Goal: Information Seeking & Learning: Understand process/instructions

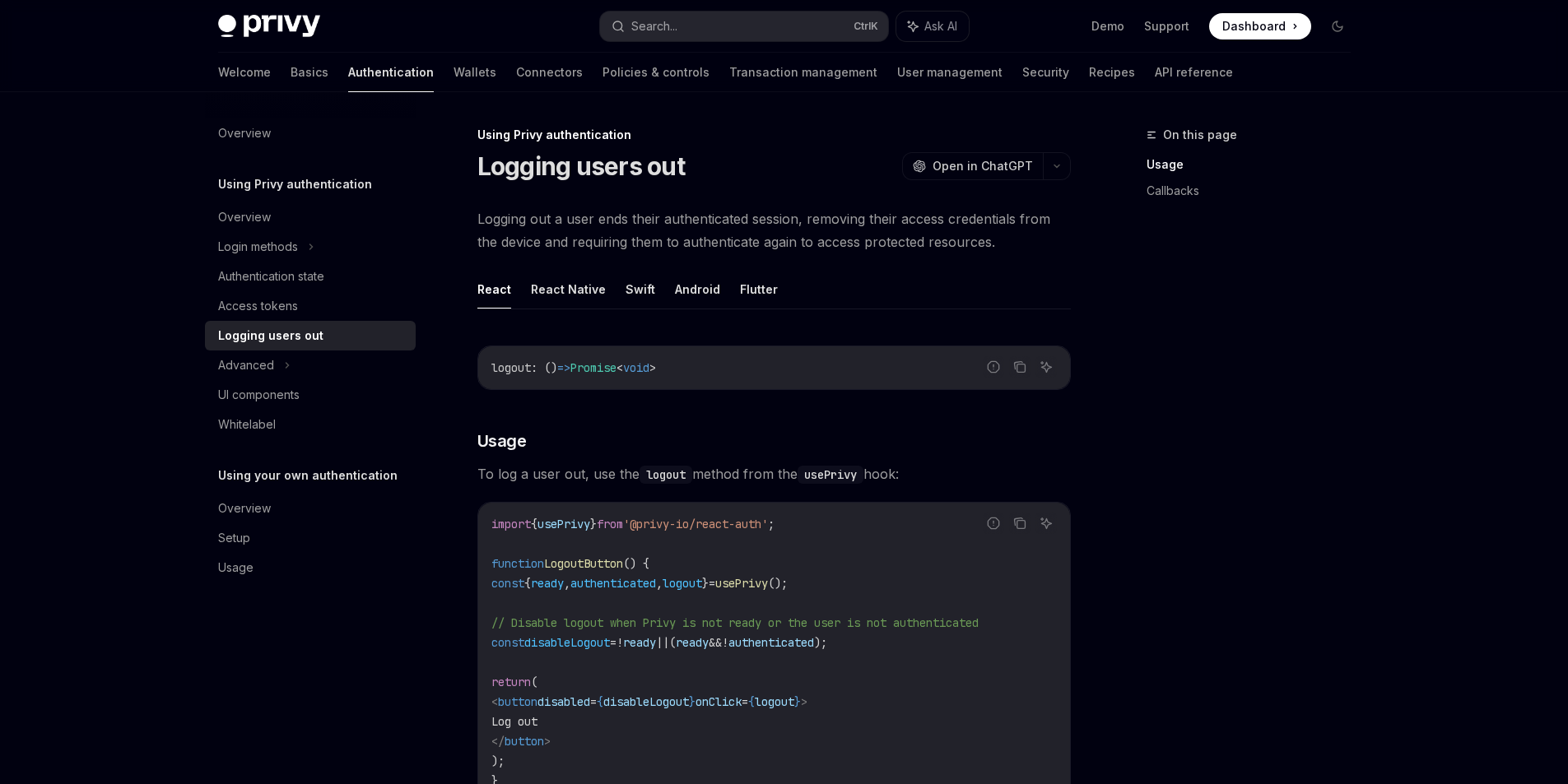
scroll to position [741, 0]
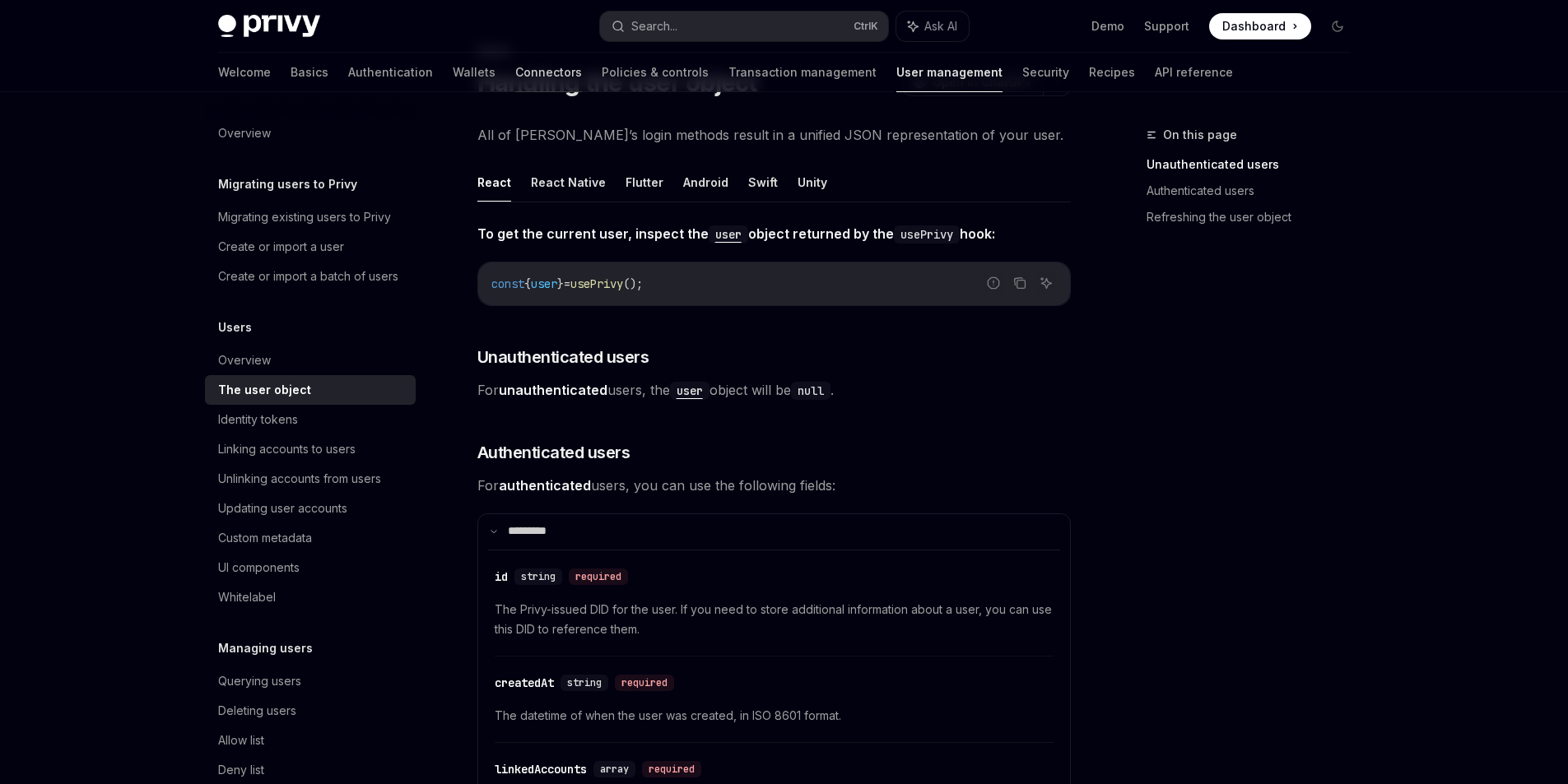
scroll to position [164, 0]
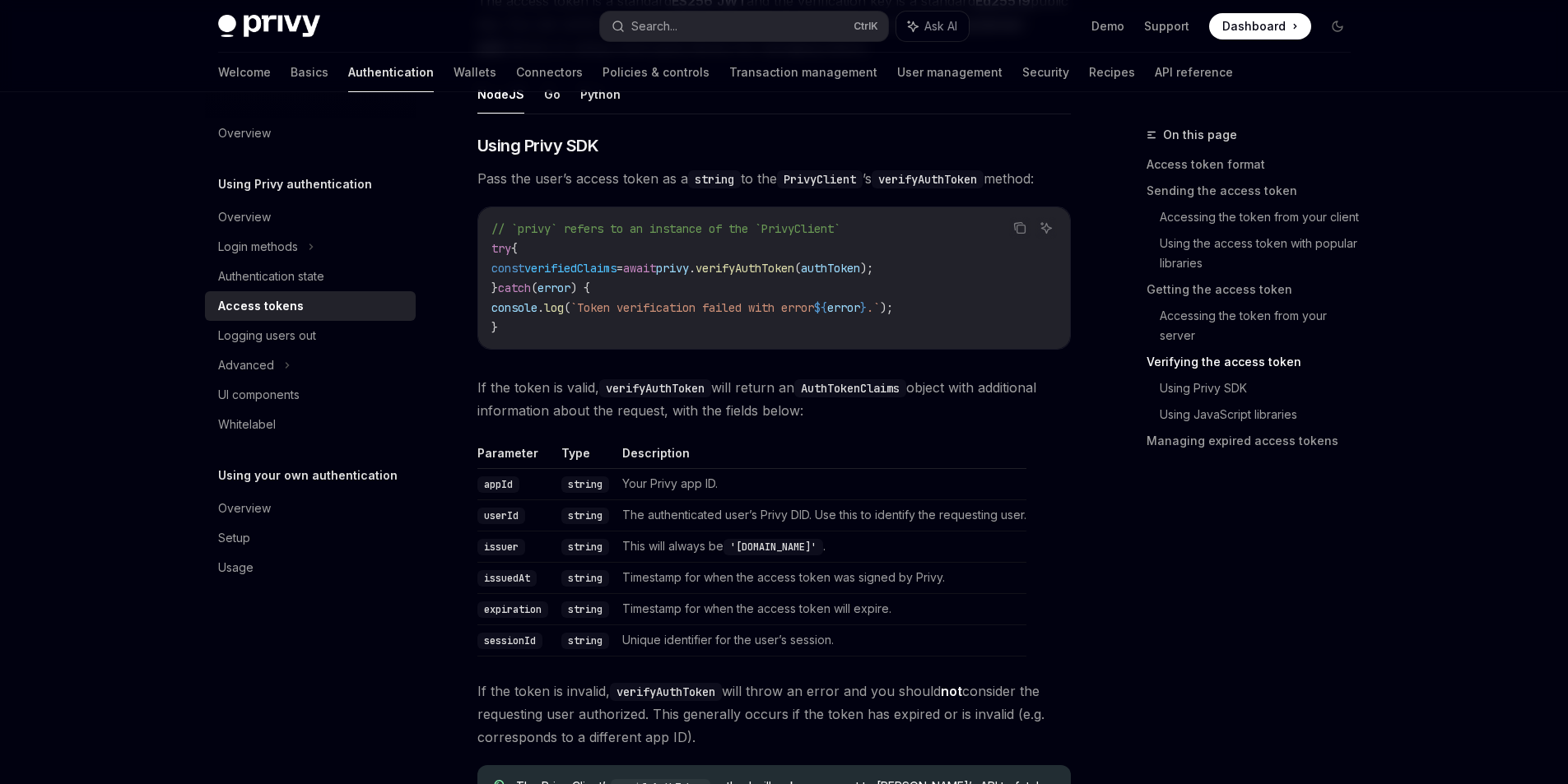
scroll to position [2648, 0]
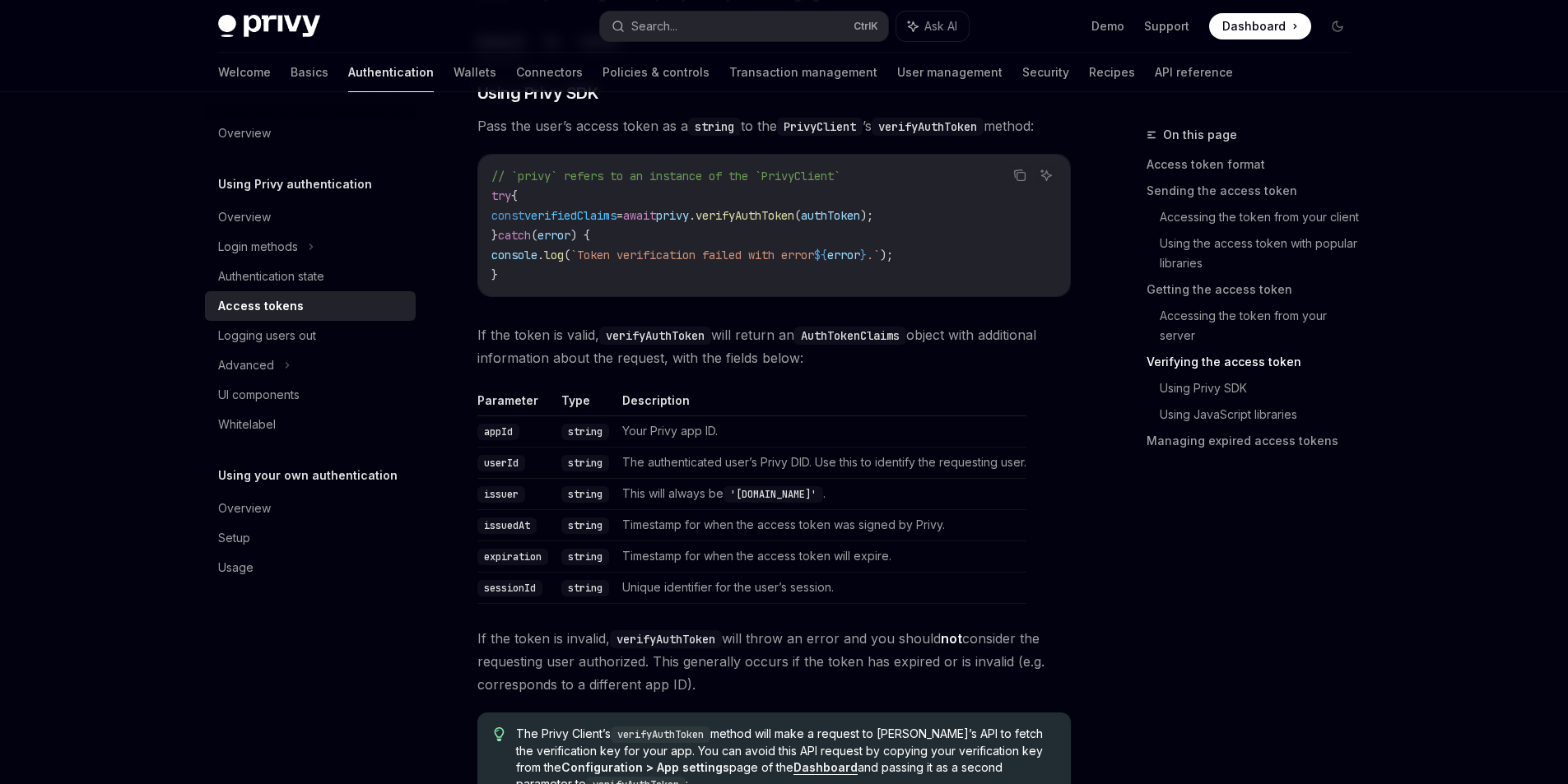
click at [760, 223] on span "verifyAuthToken" at bounding box center [745, 216] width 99 height 15
click at [658, 285] on code "// `privy` refers to an instance of the `PrivyClient` try { const verifiedClaim…" at bounding box center [774, 225] width 566 height 118
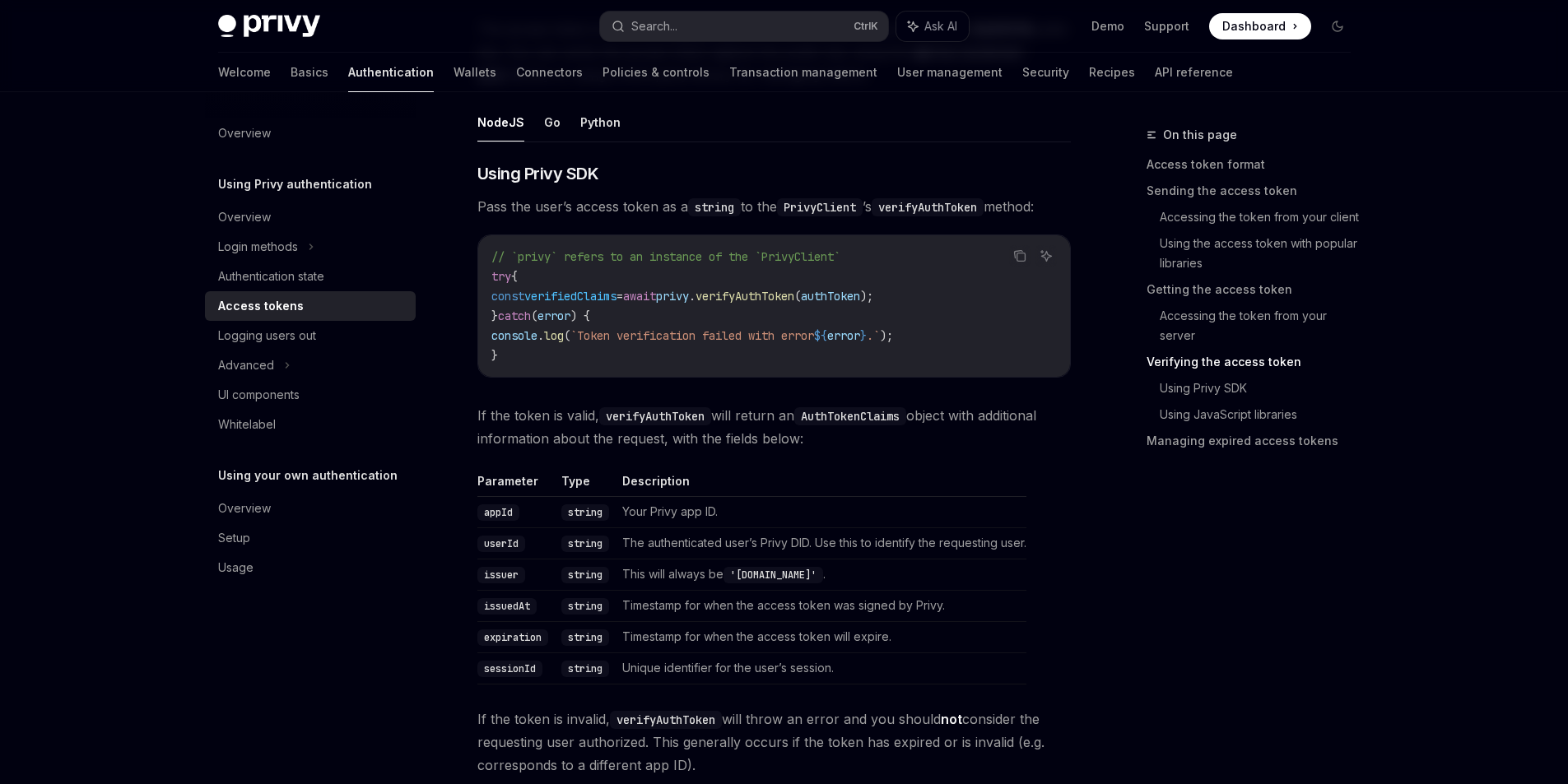
scroll to position [2565, 0]
drag, startPoint x: 596, startPoint y: 342, endPoint x: 460, endPoint y: 335, distance: 136.2
click at [478, 186] on h3 "​ Using Privy SDK" at bounding box center [774, 174] width 593 height 23
copy span "Using Privy SDK"
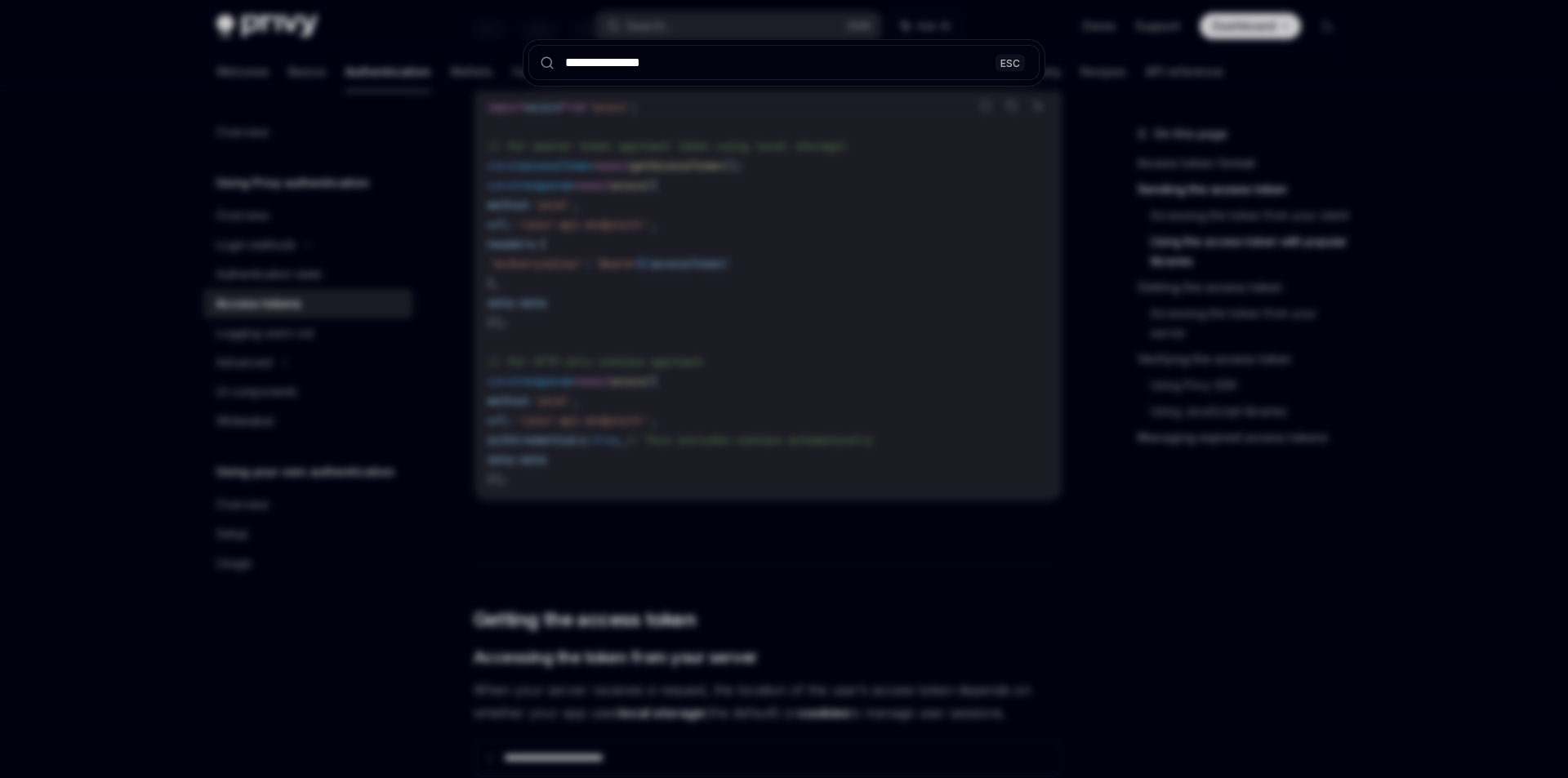
scroll to position [1566, 0]
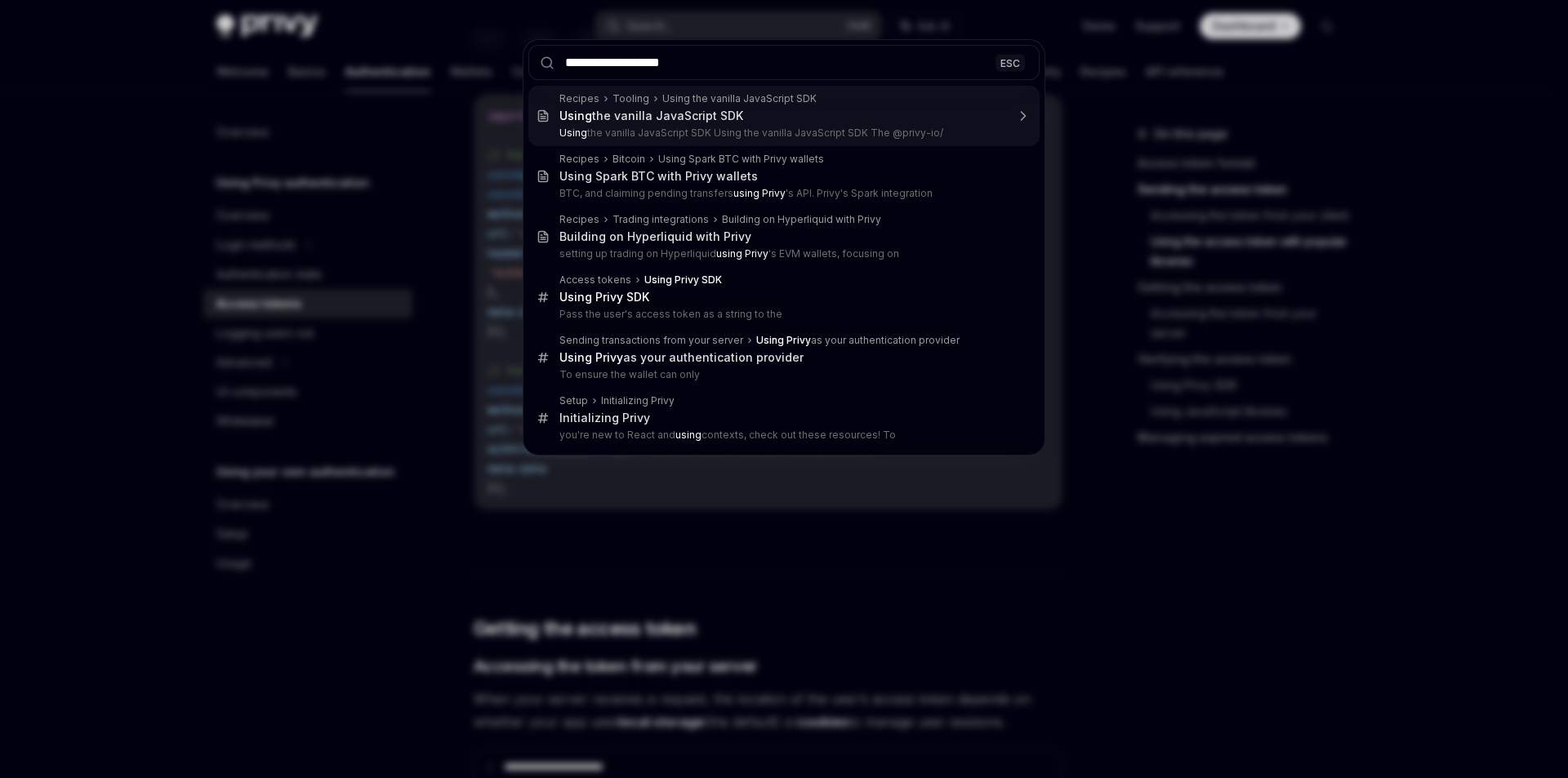
type input "**********"
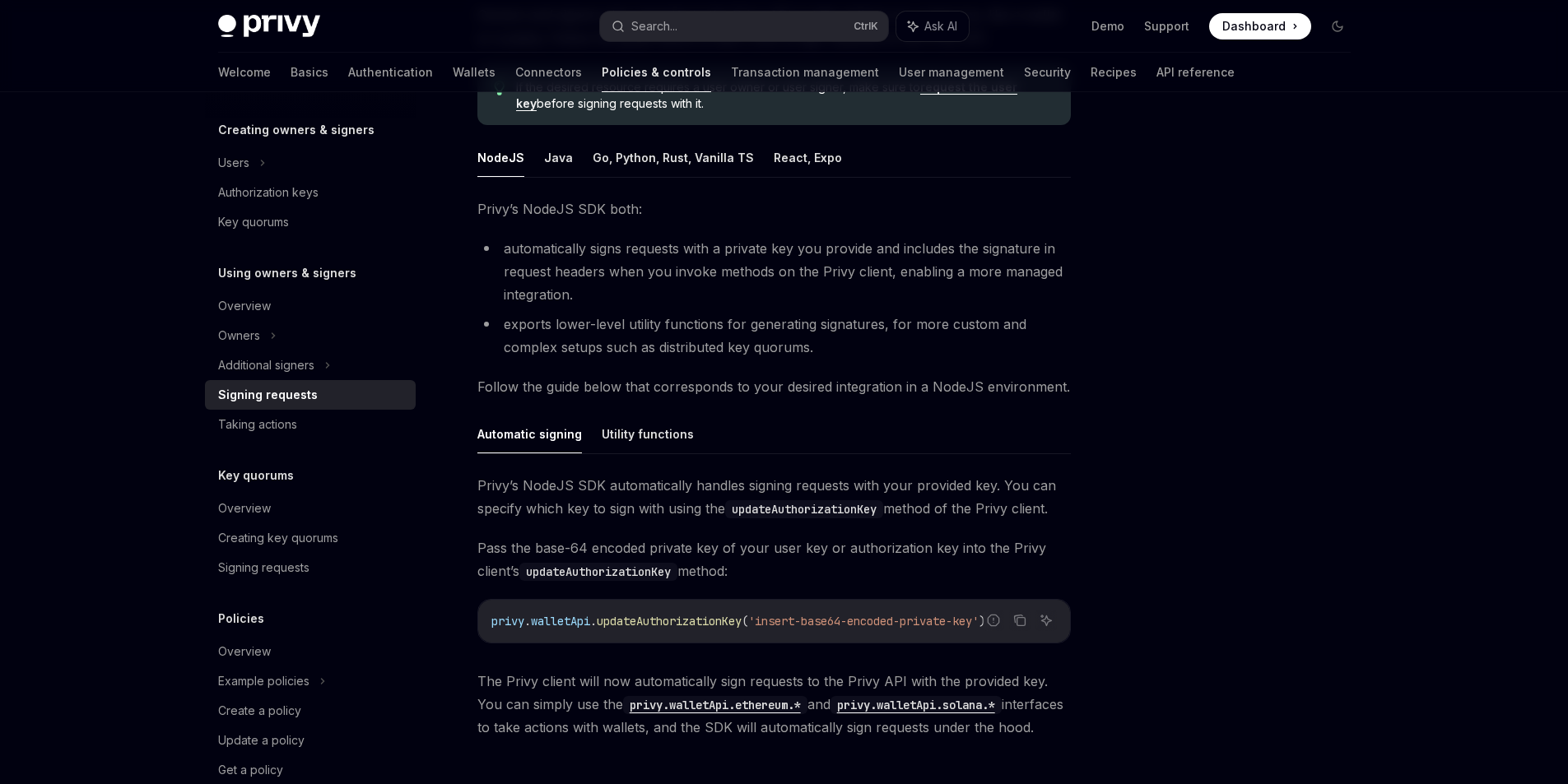
scroll to position [166, 0]
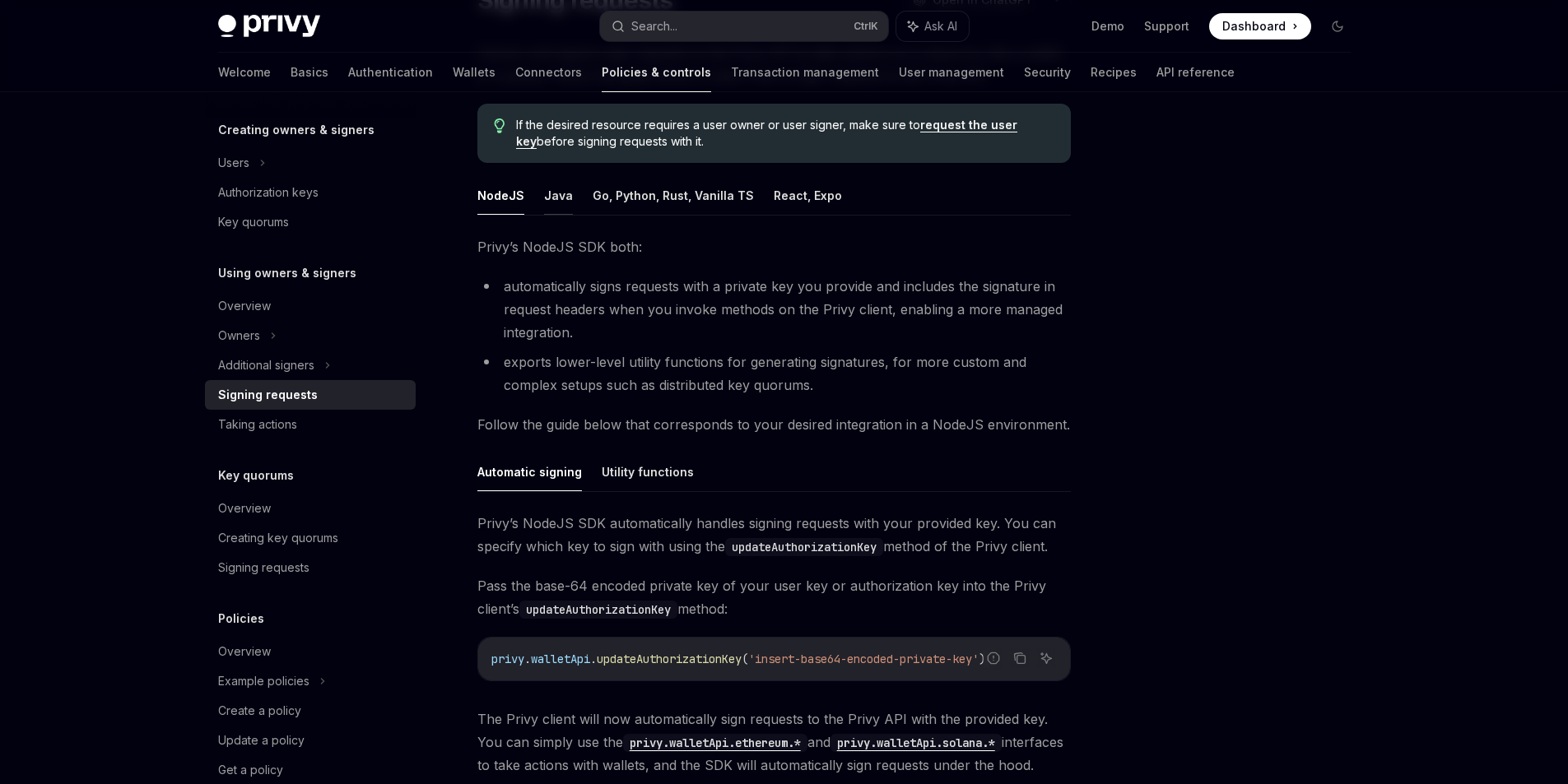
click at [544, 215] on button "Java" at bounding box center [558, 196] width 28 height 39
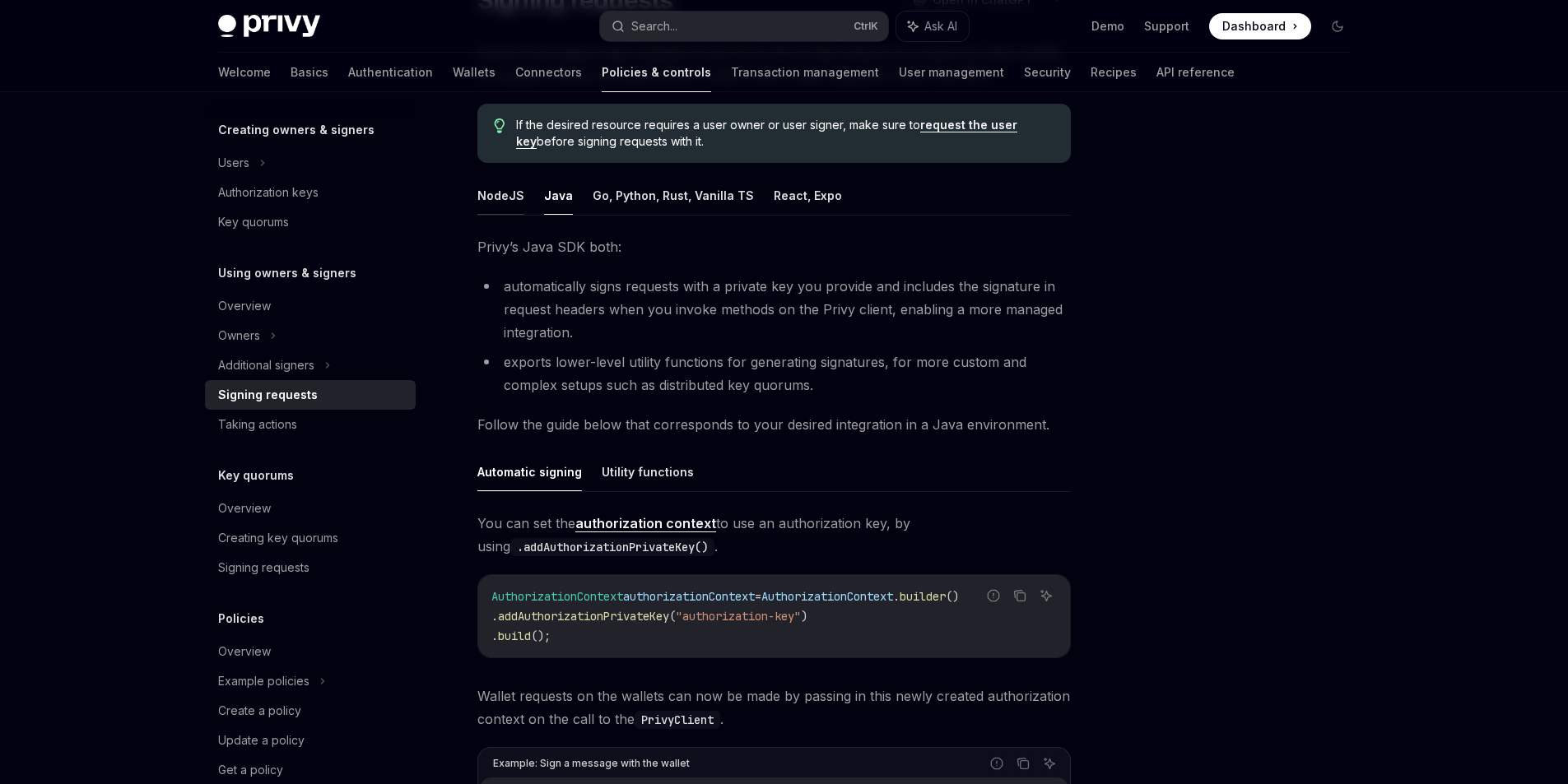
click at [488, 215] on button "NodeJS" at bounding box center [501, 196] width 47 height 39
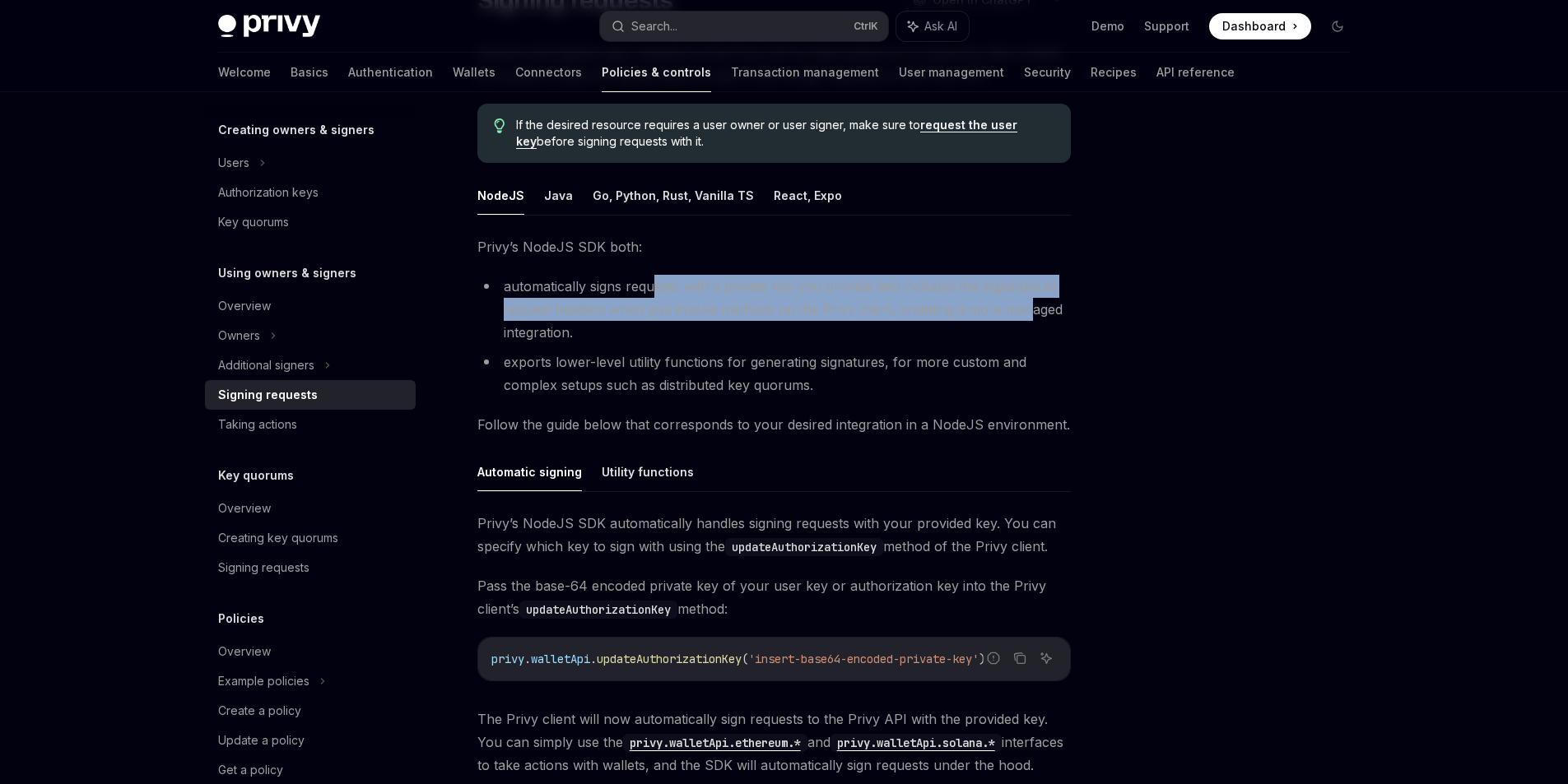
drag, startPoint x: 649, startPoint y: 313, endPoint x: 1037, endPoint y: 347, distance: 389.5
click at [1037, 344] on li "automatically signs requests with a private key you provide and includes the si…" at bounding box center [774, 308] width 593 height 69
click at [741, 339] on li "automatically signs requests with a private key you provide and includes the si…" at bounding box center [774, 308] width 593 height 69
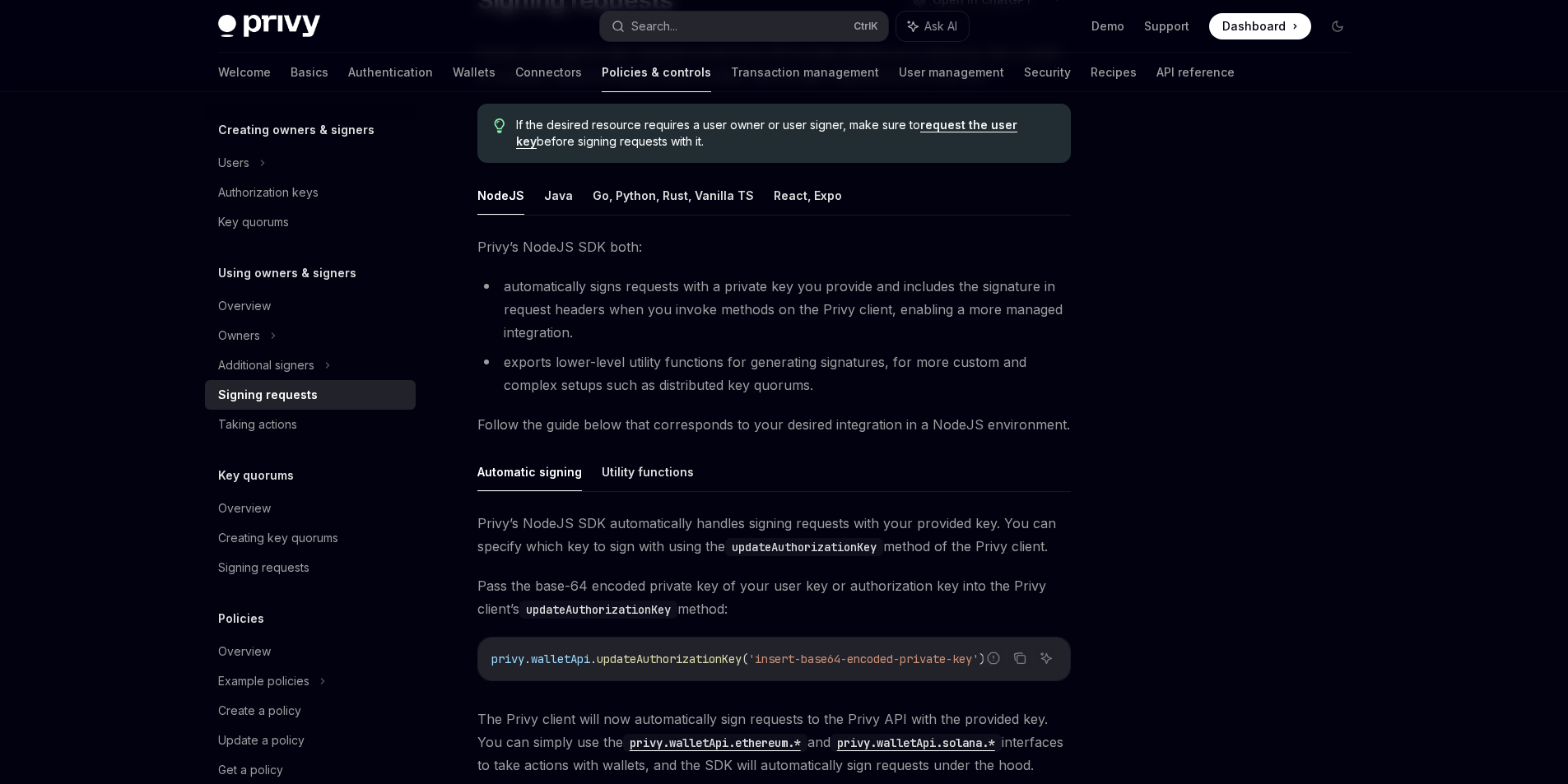
click at [638, 384] on li "exports lower-level utility functions for generating signatures, for more custo…" at bounding box center [774, 374] width 593 height 46
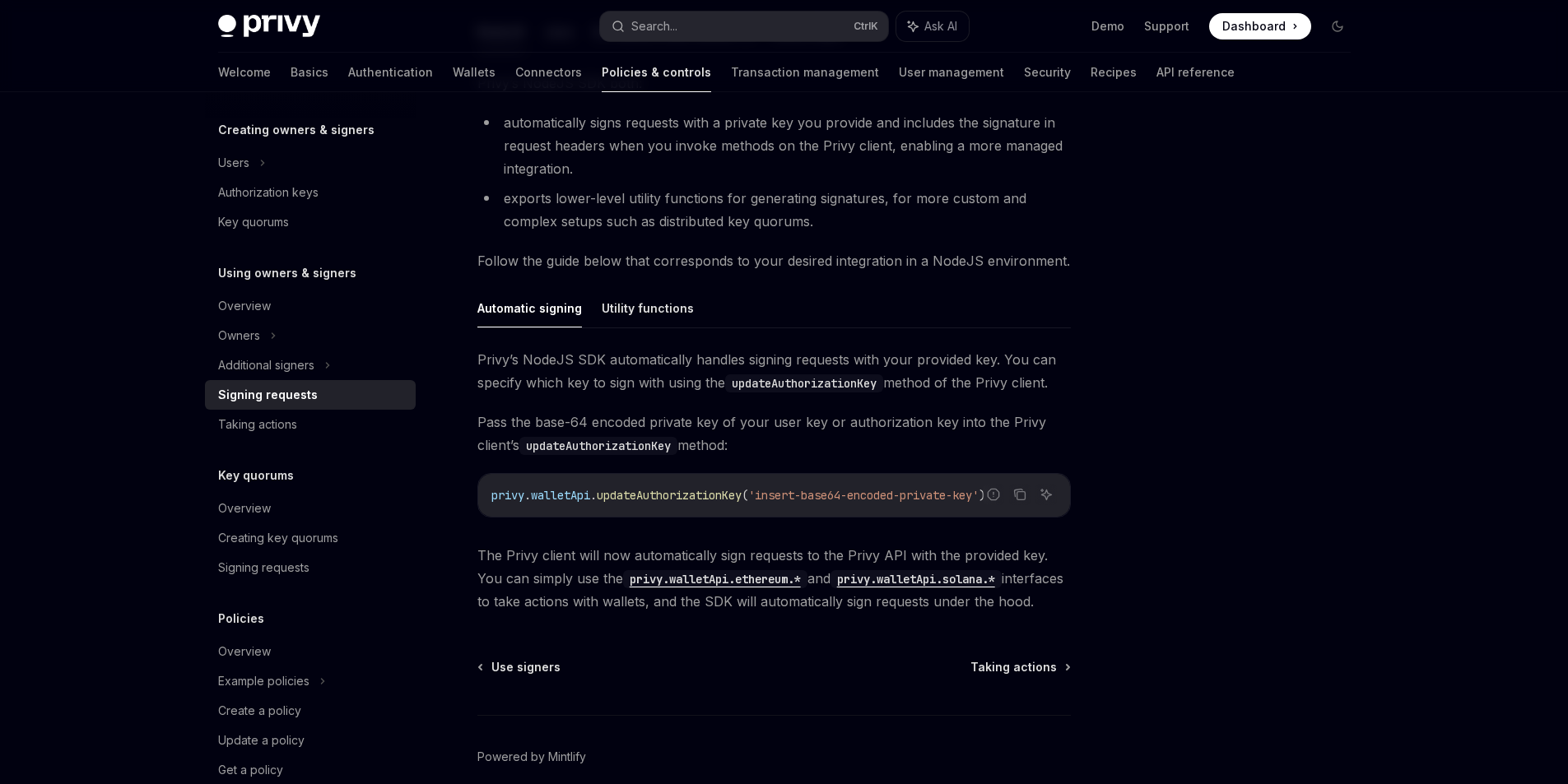
scroll to position [330, 0]
drag, startPoint x: 682, startPoint y: 551, endPoint x: 827, endPoint y: 556, distance: 145.1
drag, startPoint x: 821, startPoint y: 555, endPoint x: 574, endPoint y: 534, distance: 247.9
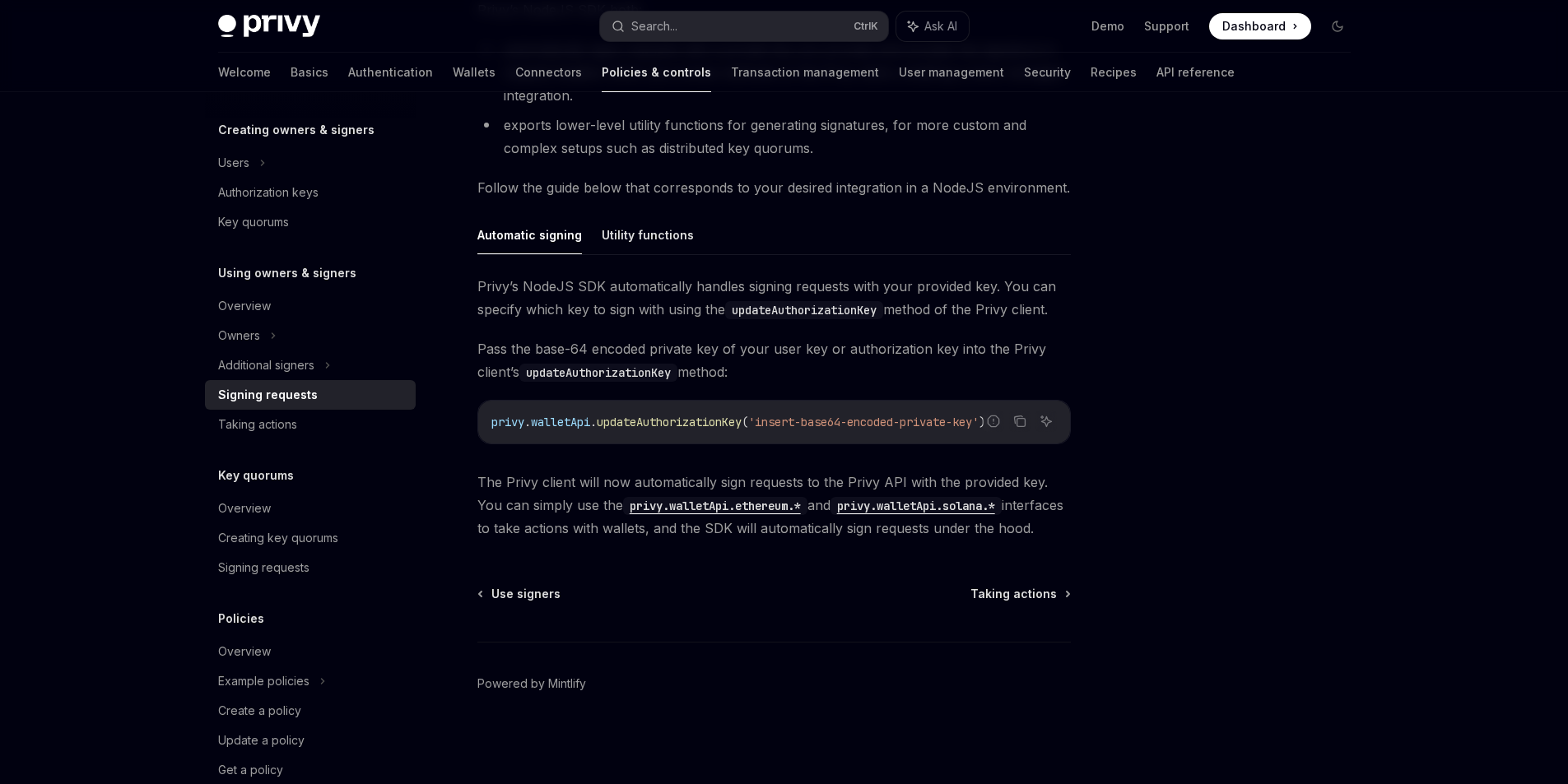
scroll to position [477, 0]
click at [569, 566] on div "Using owners & signers Signing requests OpenAI Open in ChatGPT OpenAI Open in C…" at bounding box center [619, 252] width 908 height 1062
click at [1156, 81] on link "API reference" at bounding box center [1195, 72] width 78 height 39
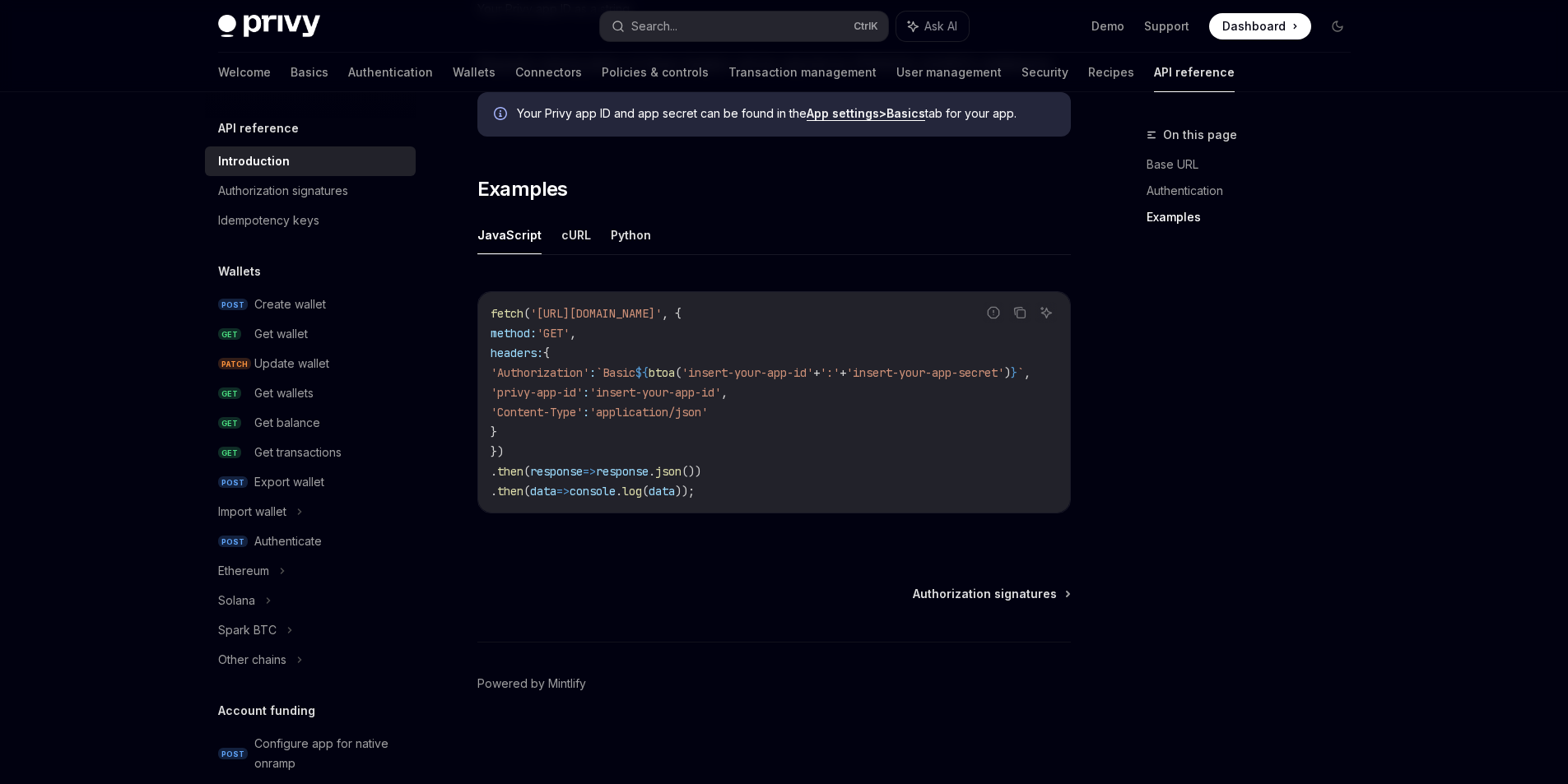
scroll to position [0, 25]
drag, startPoint x: 637, startPoint y: 432, endPoint x: 511, endPoint y: 428, distance: 126.1
click at [258, 201] on div "Authorization signatures" at bounding box center [283, 191] width 130 height 20
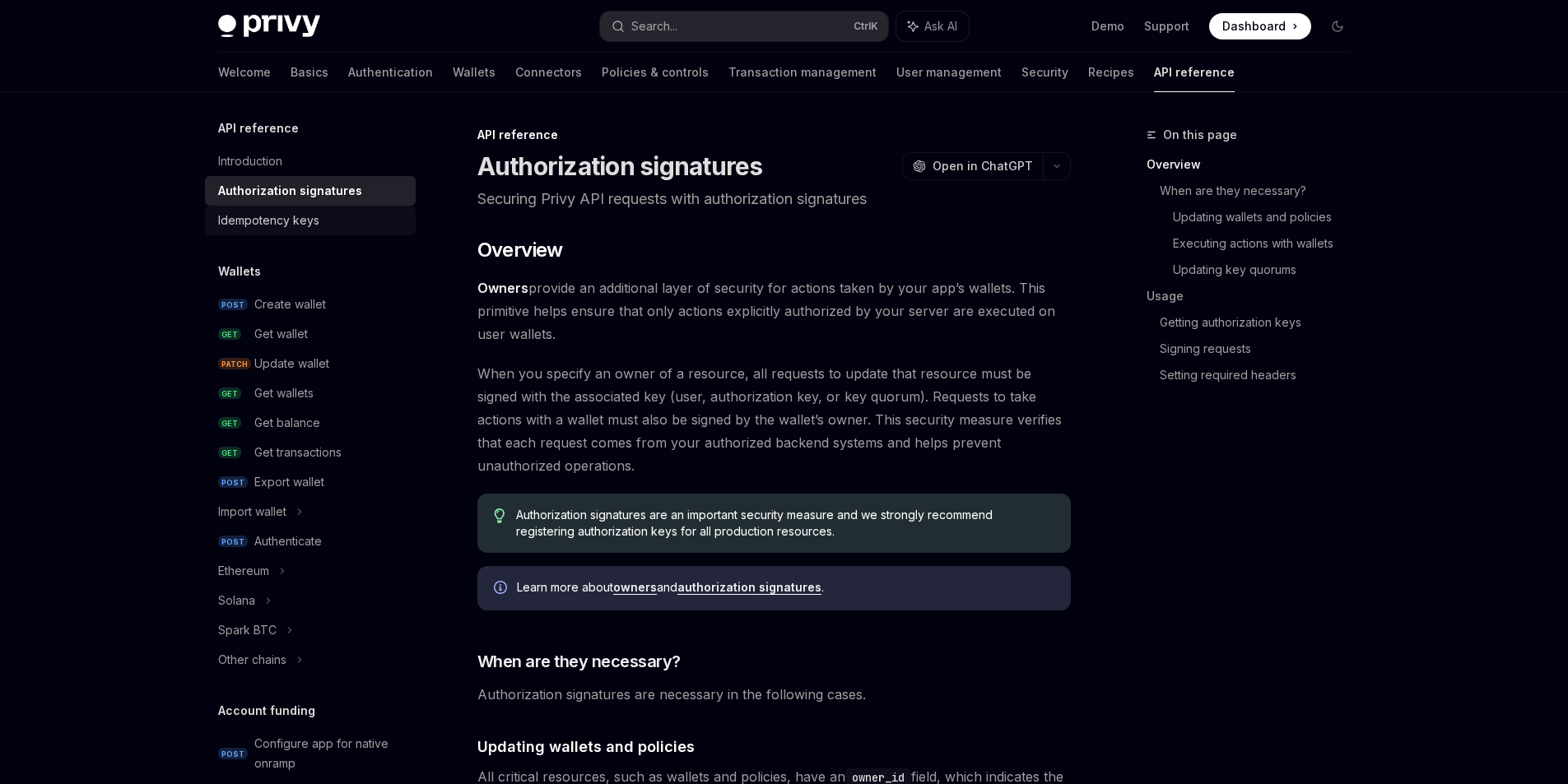
click at [276, 218] on ul "Introduction Authorization signatures Idempotency keys" at bounding box center [310, 191] width 210 height 89
click at [276, 221] on link "Idempotency keys" at bounding box center [310, 220] width 210 height 29
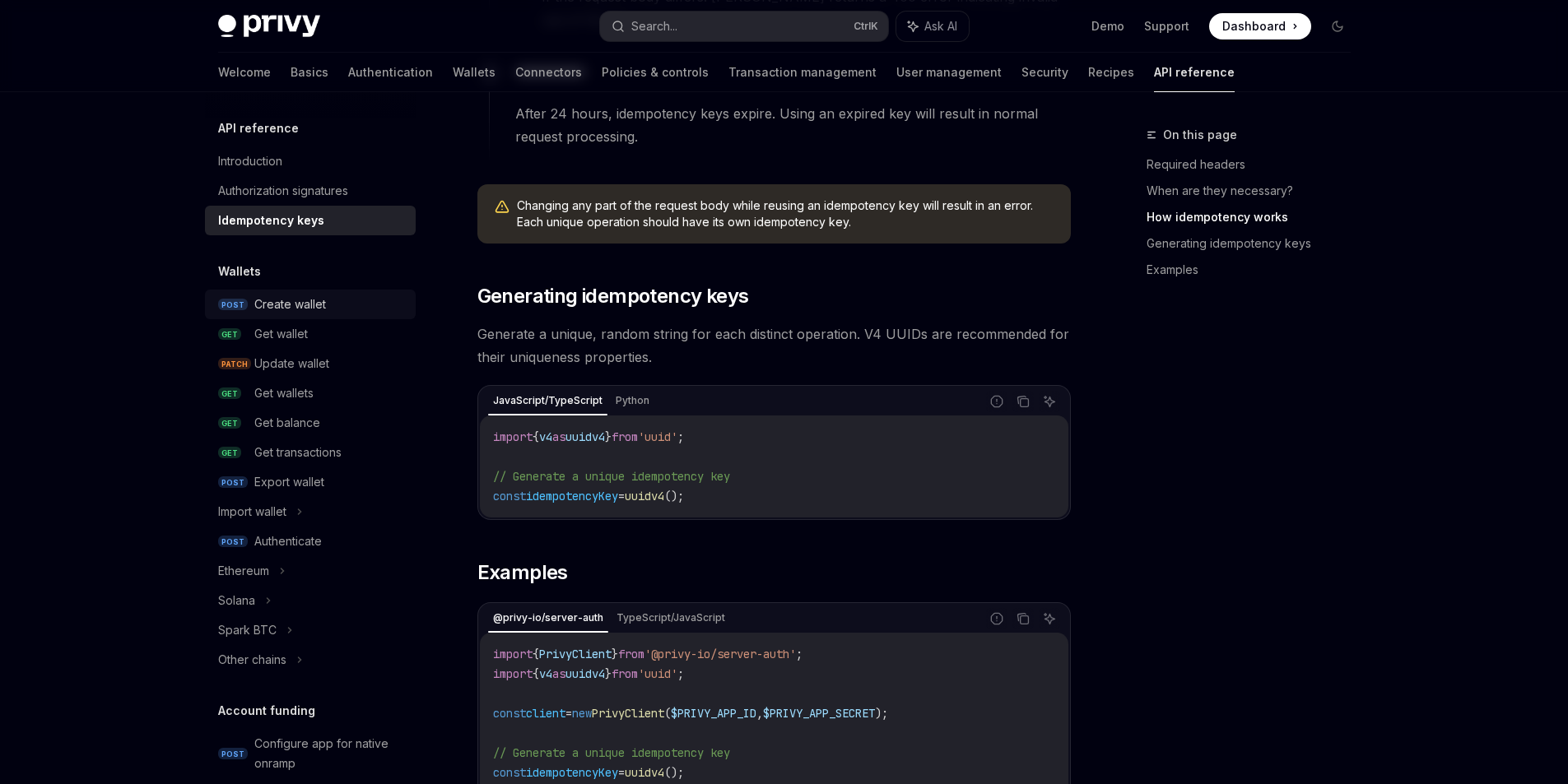
scroll to position [164, 0]
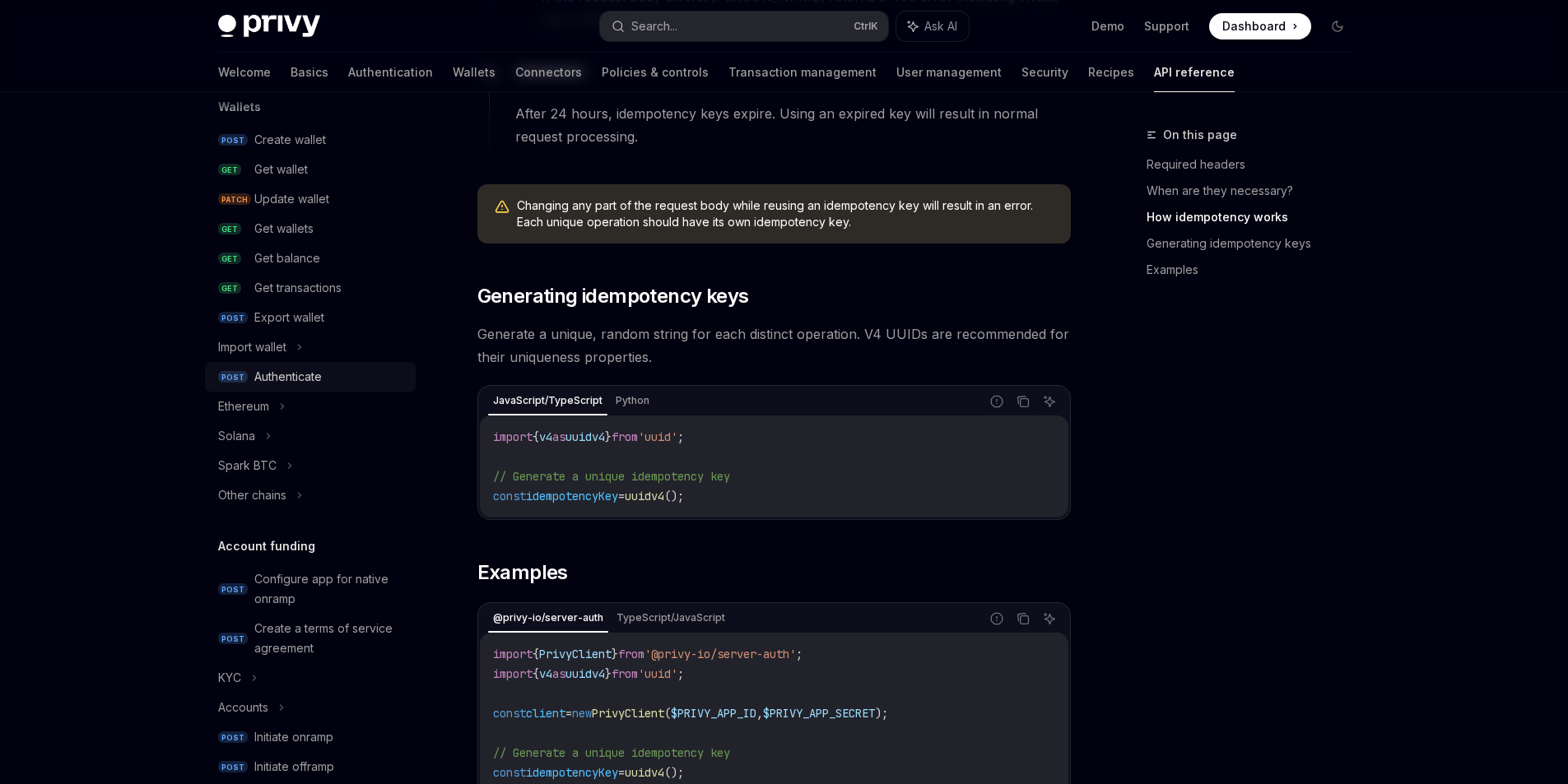
click at [265, 386] on div "Authenticate" at bounding box center [288, 377] width 67 height 20
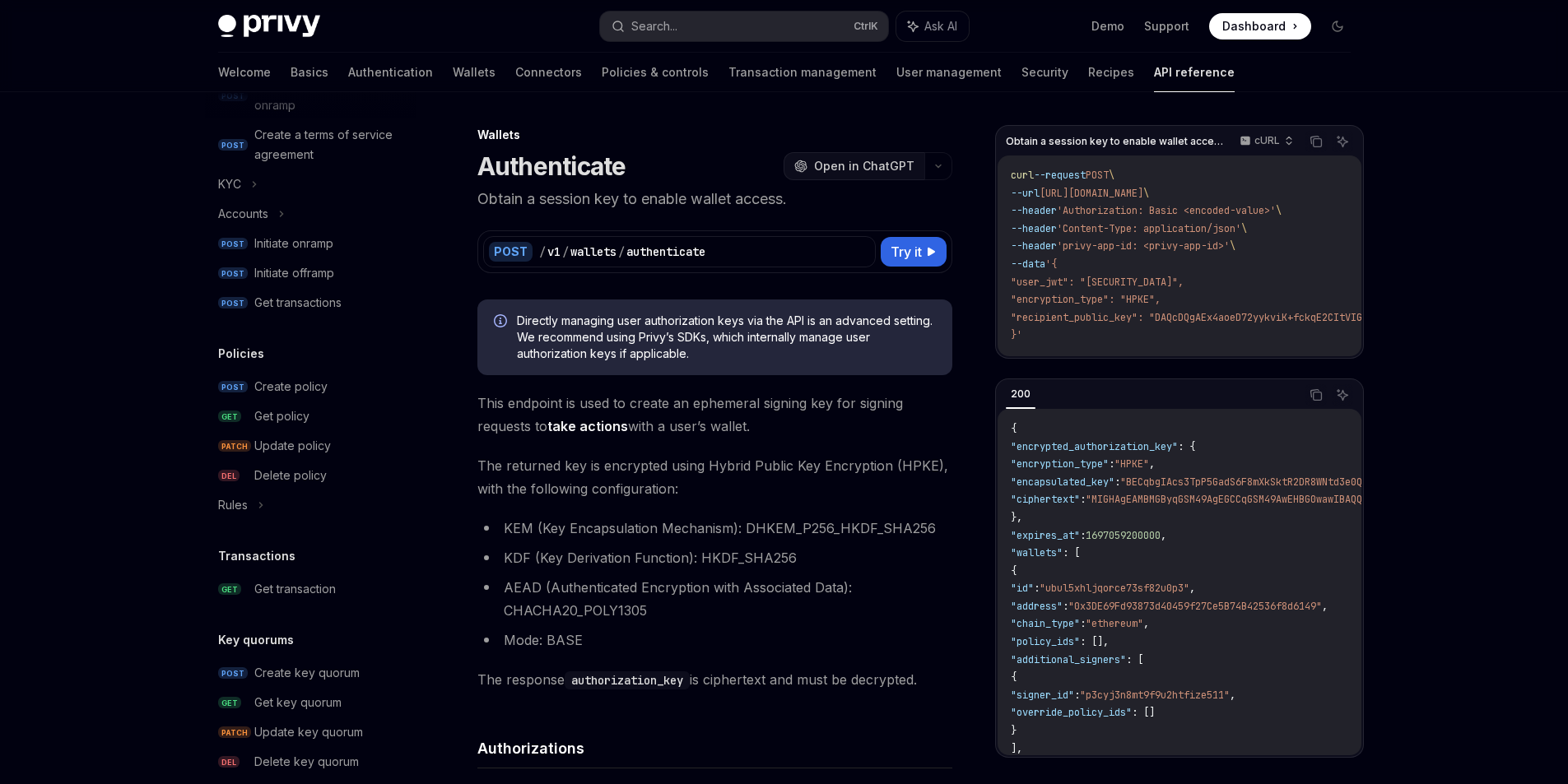
drag, startPoint x: 782, startPoint y: 570, endPoint x: 838, endPoint y: 191, distance: 383.1
click at [728, 59] on link "Transaction management" at bounding box center [802, 72] width 148 height 39
type textarea "*"
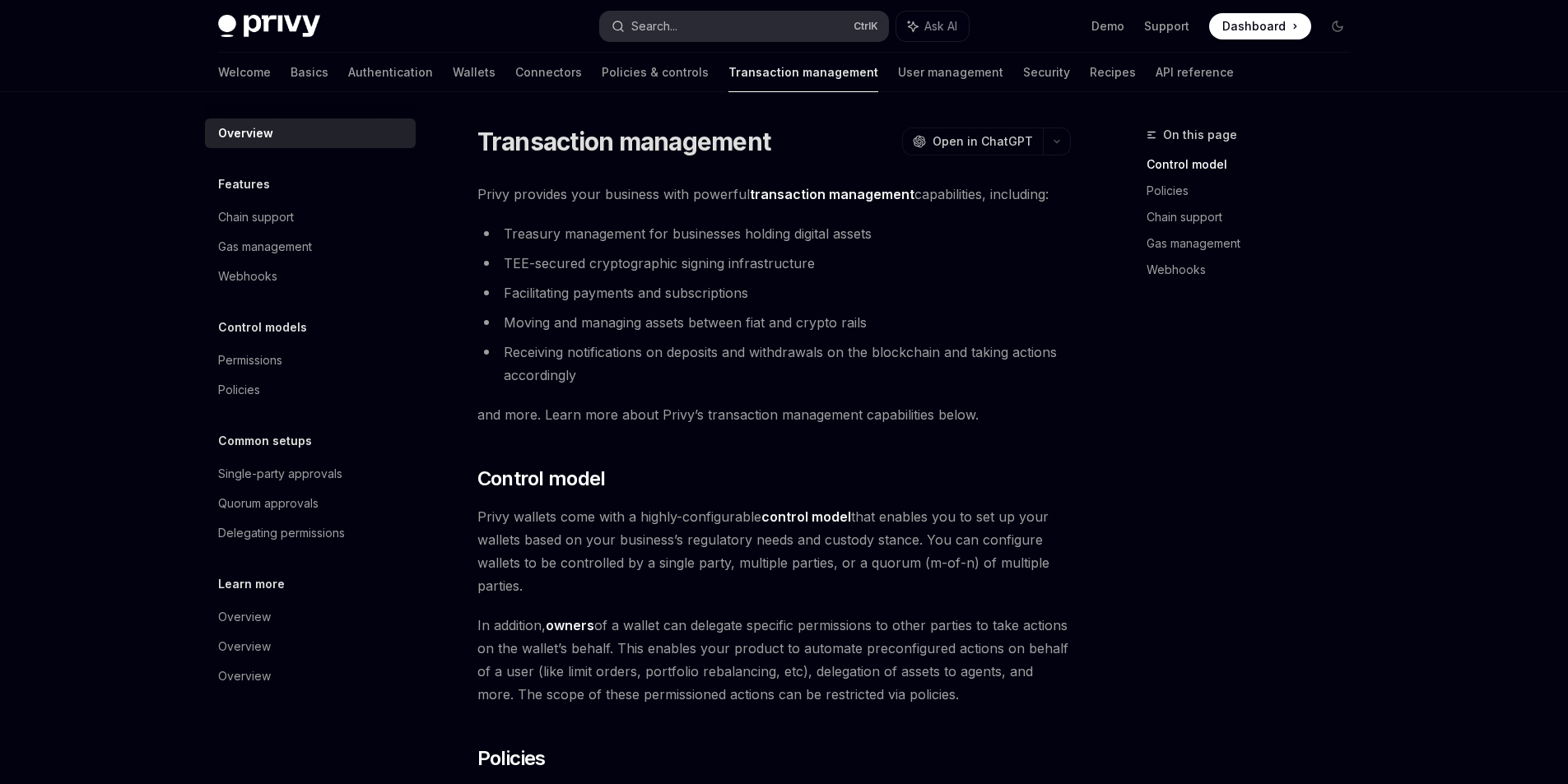
click at [672, 36] on div "Search..." at bounding box center [654, 27] width 46 height 20
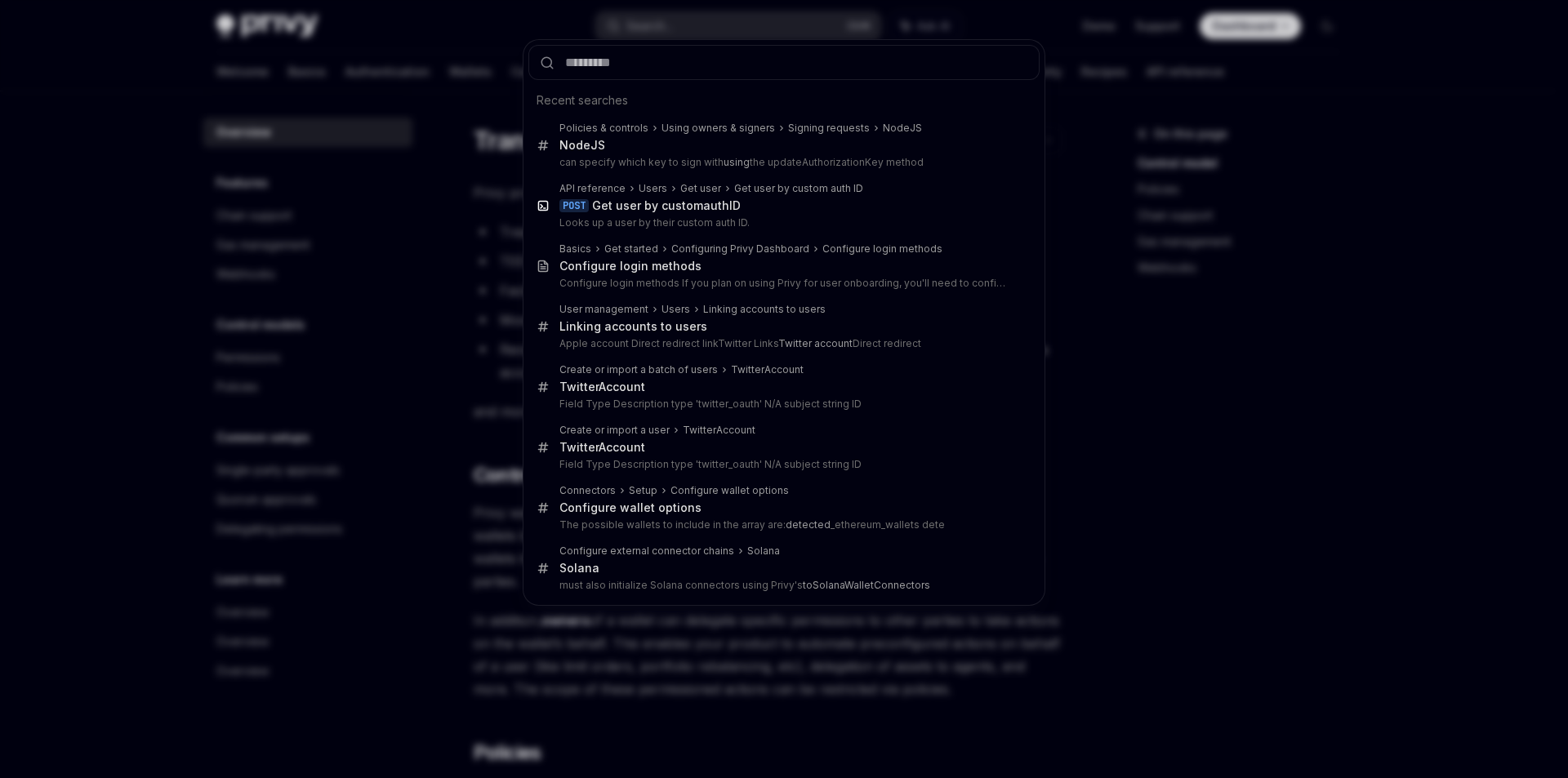
type input "**********"
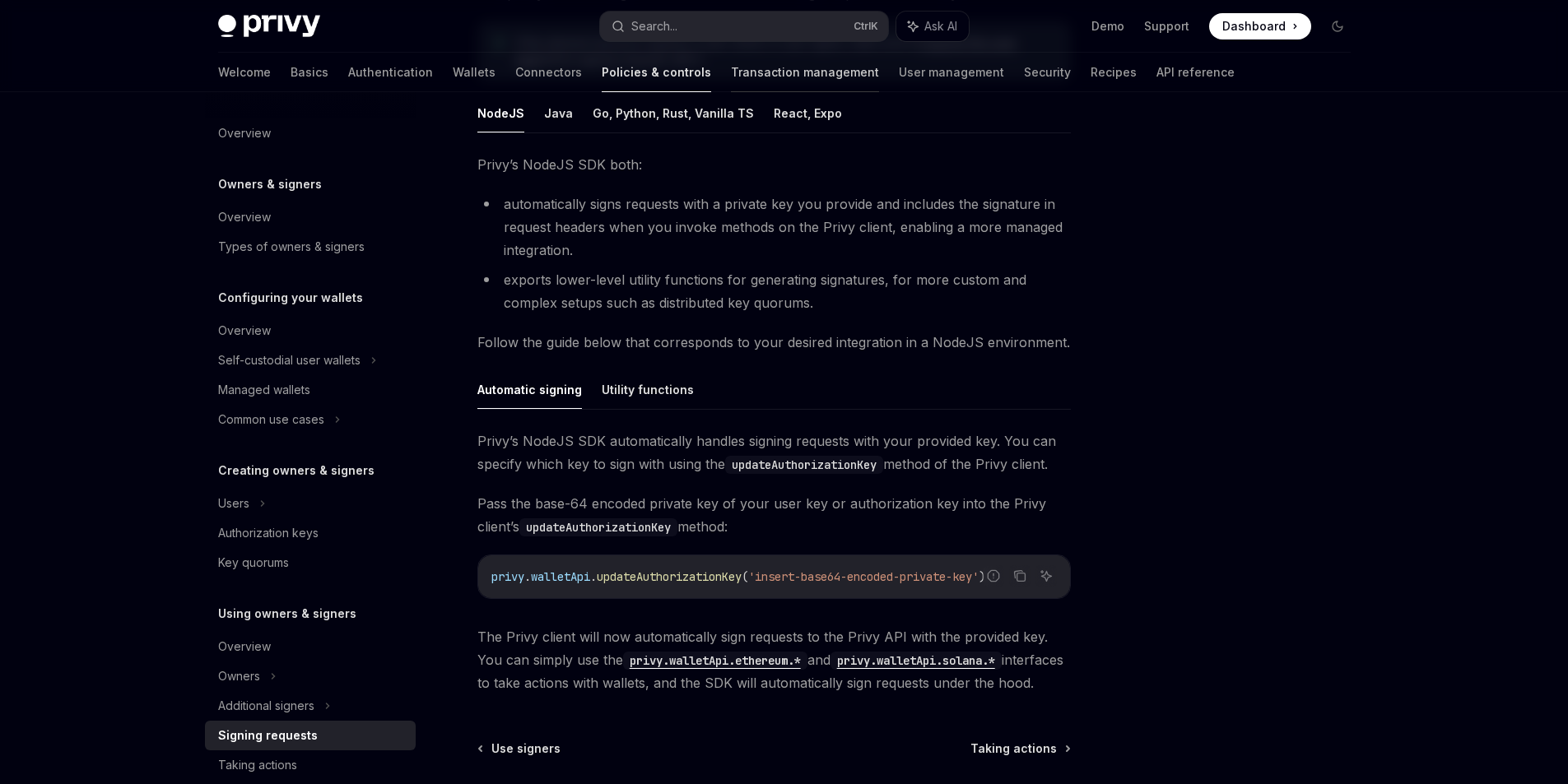
scroll to position [341, 0]
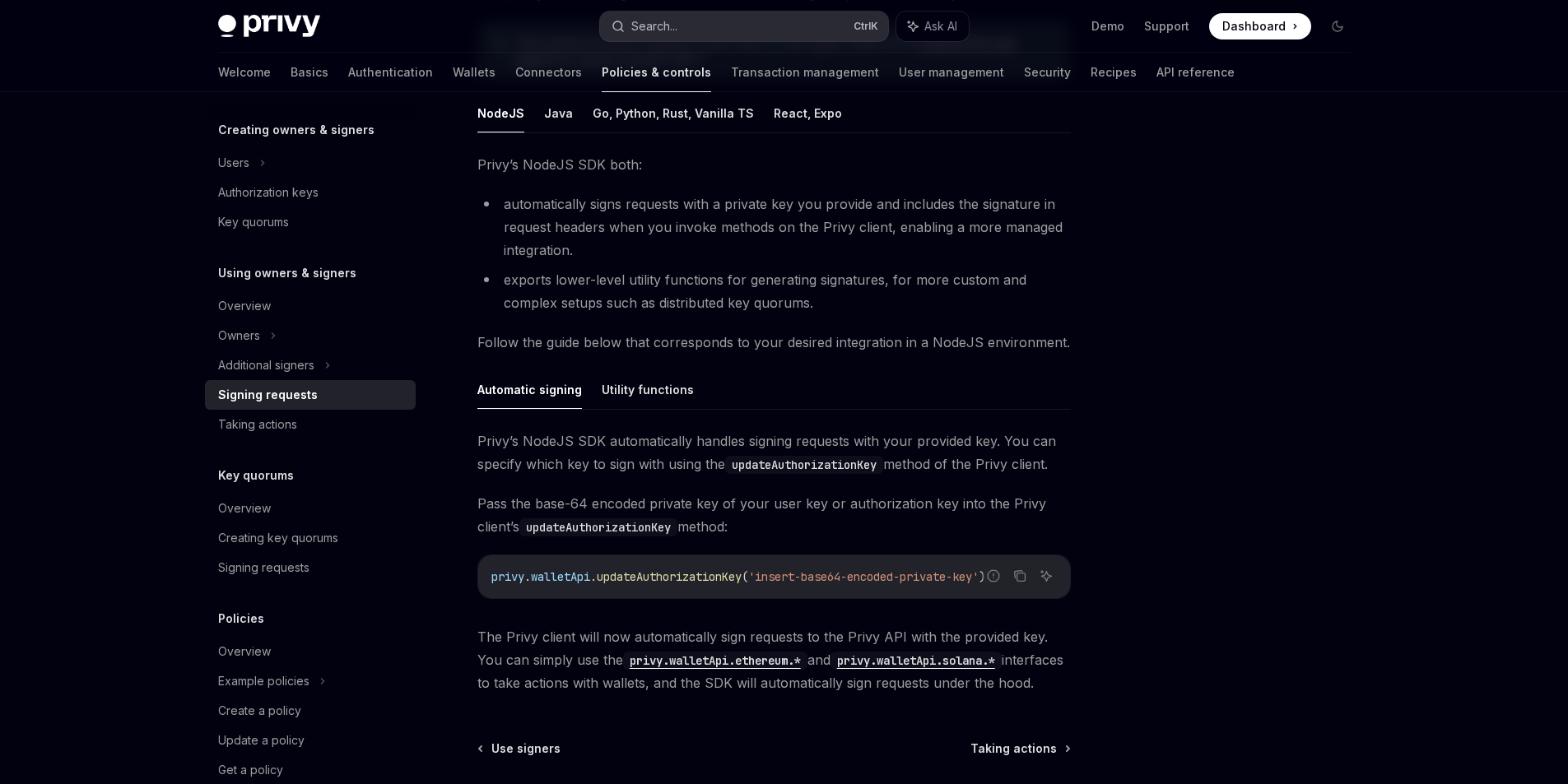
click at [682, 20] on button "Search... Ctrl K" at bounding box center [744, 27] width 288 height 29
click at [656, 35] on div "Search..." at bounding box center [654, 27] width 46 height 20
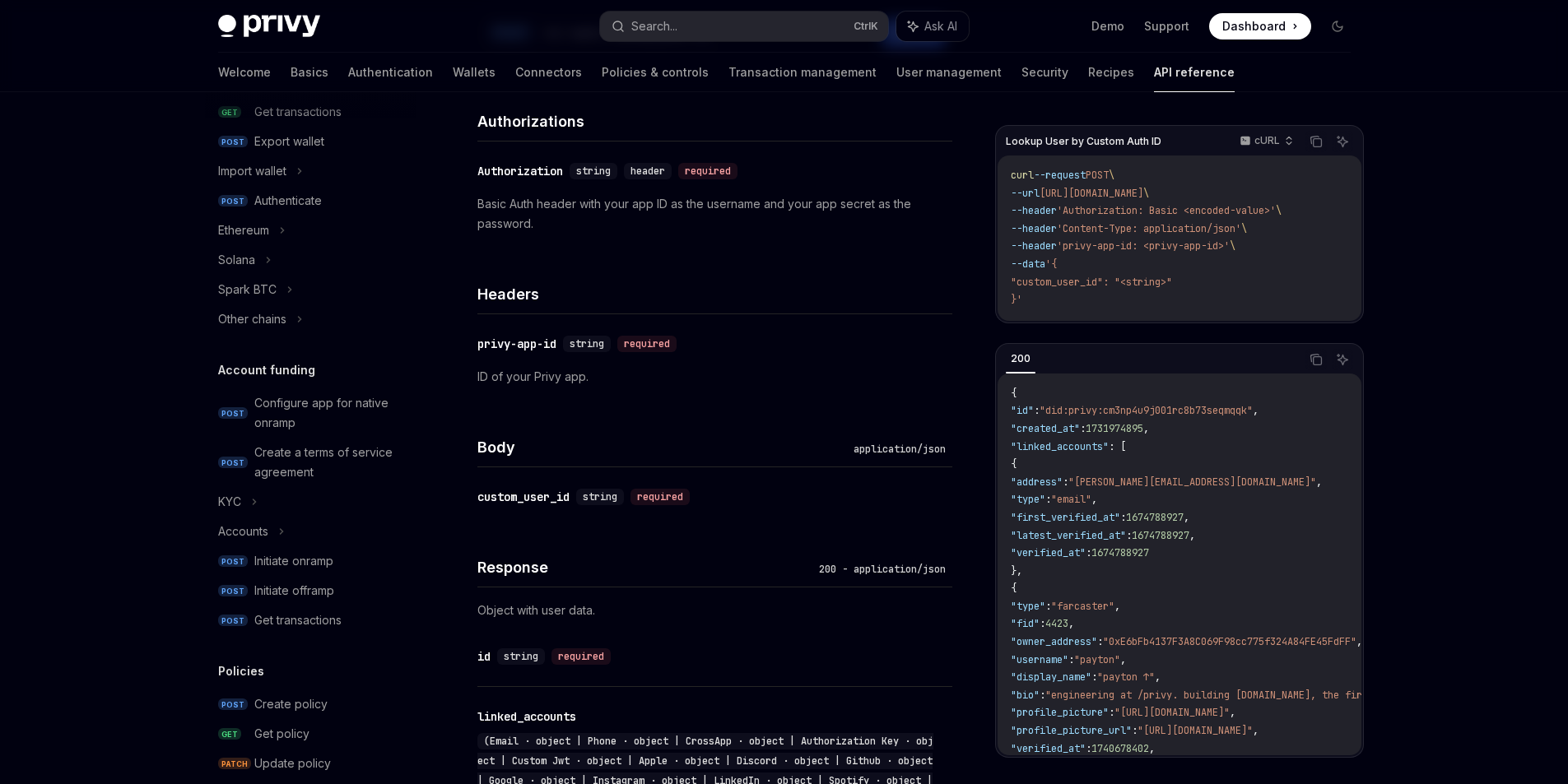
type textarea "*"
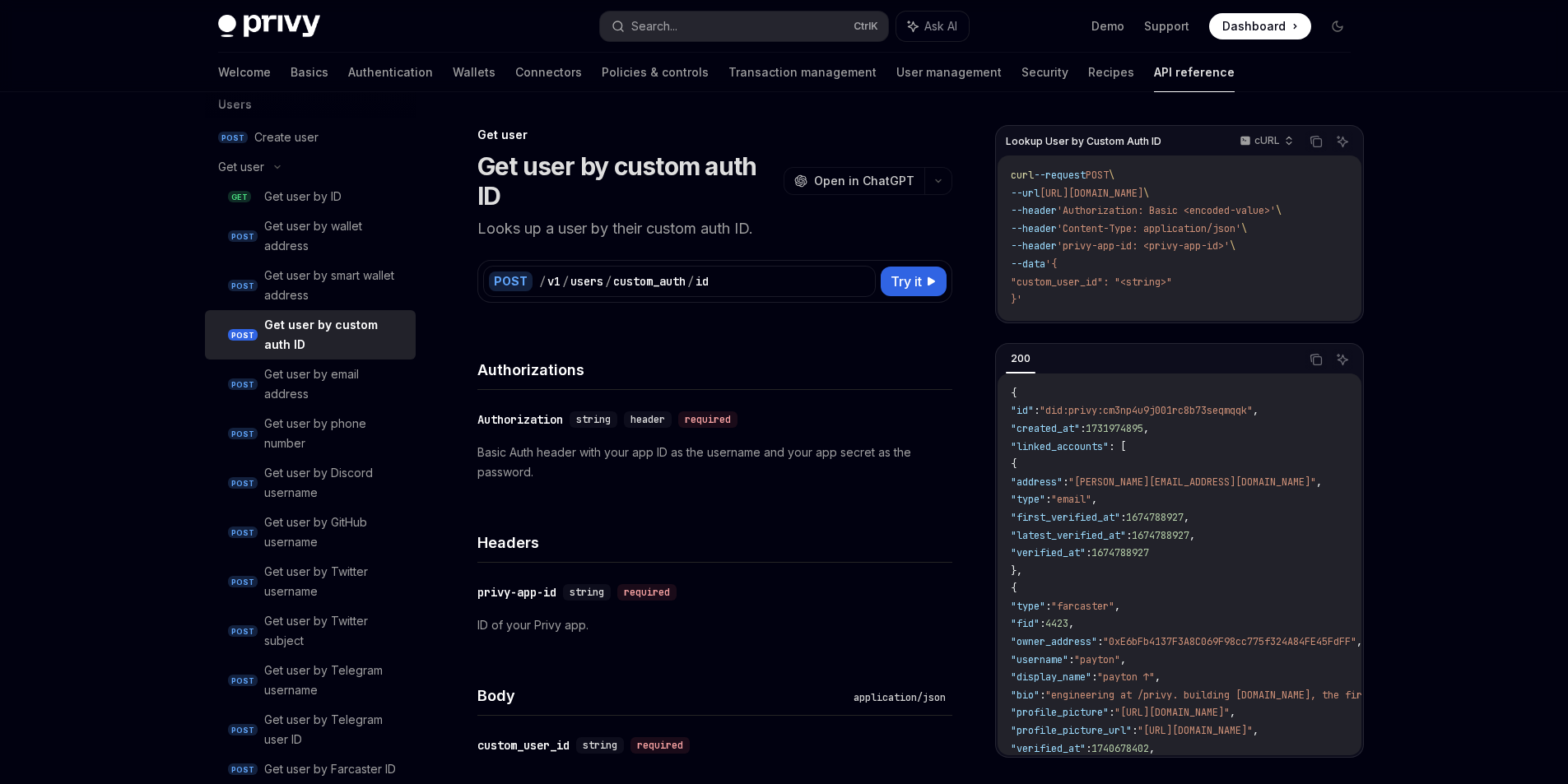
drag, startPoint x: 757, startPoint y: 506, endPoint x: 719, endPoint y: 151, distance: 357.0
click at [1292, 139] on icon "button" at bounding box center [1289, 138] width 5 height 3
click at [1256, 252] on div "Javascript" at bounding box center [1265, 249] width 85 height 13
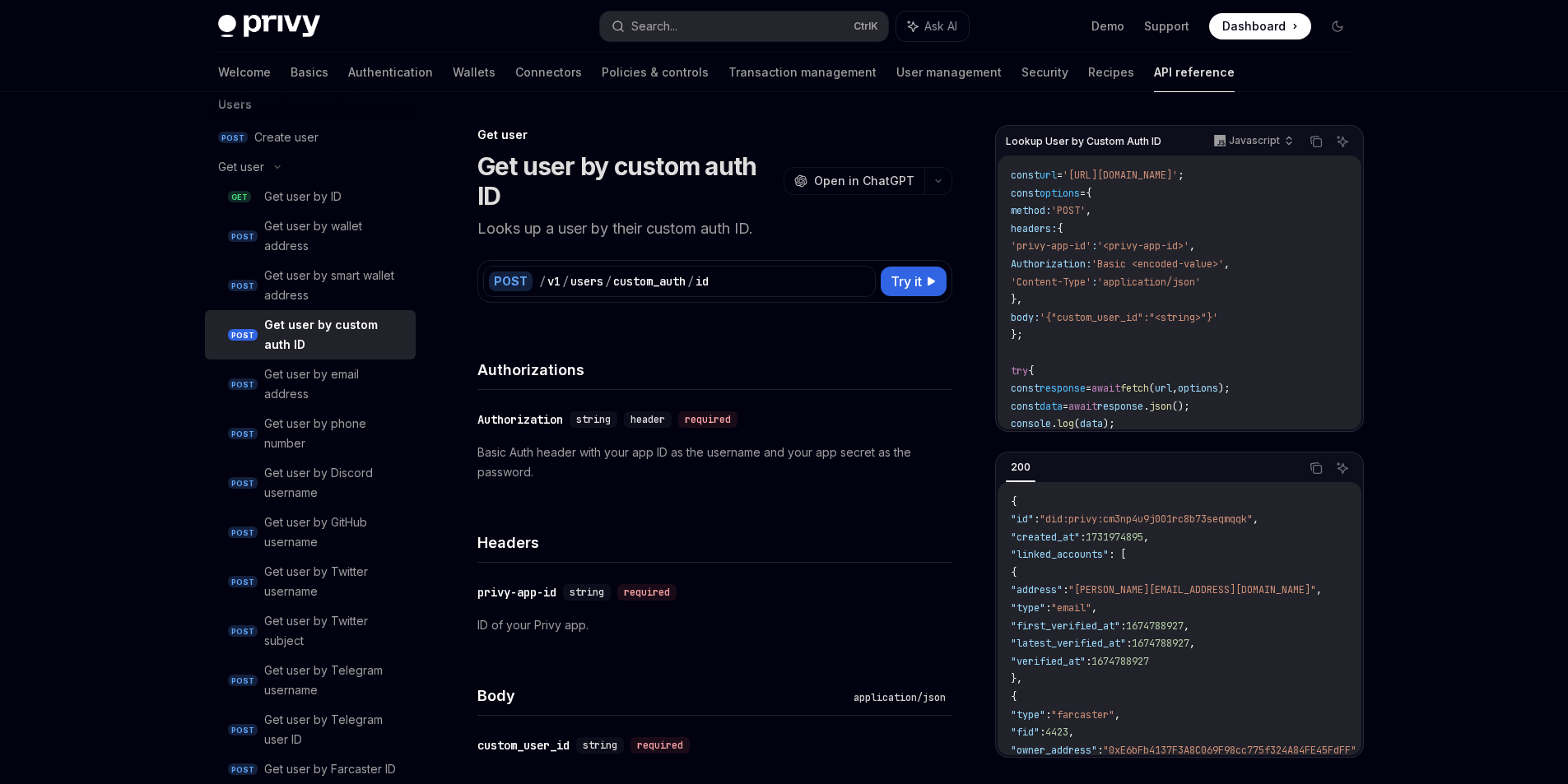
scroll to position [0, 47]
drag, startPoint x: 1207, startPoint y: 275, endPoint x: 1290, endPoint y: 280, distance: 83.2
drag, startPoint x: 1216, startPoint y: 278, endPoint x: 1191, endPoint y: 277, distance: 25.0
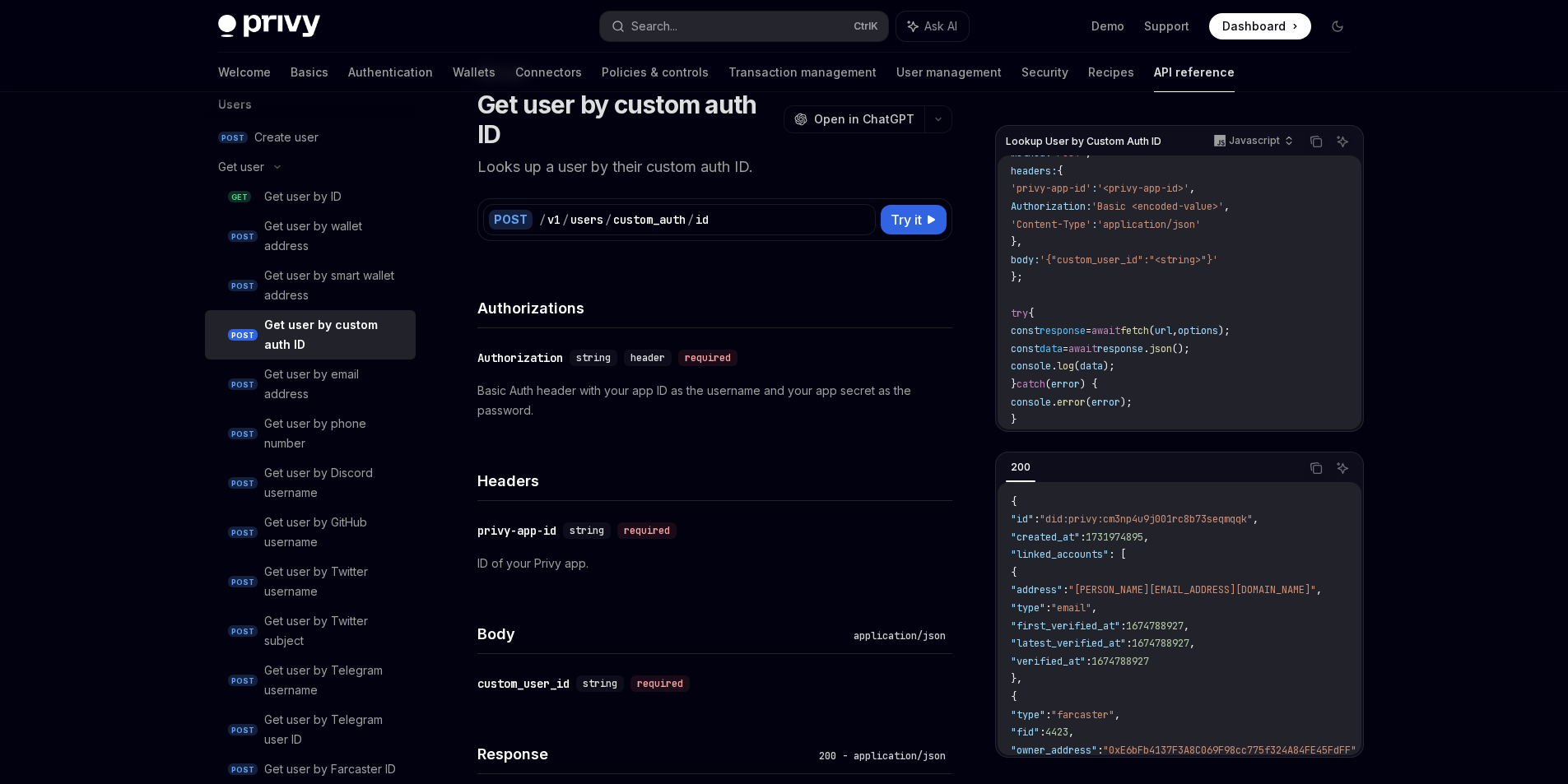
scroll to position [164, 0]
